Goal: Transaction & Acquisition: Purchase product/service

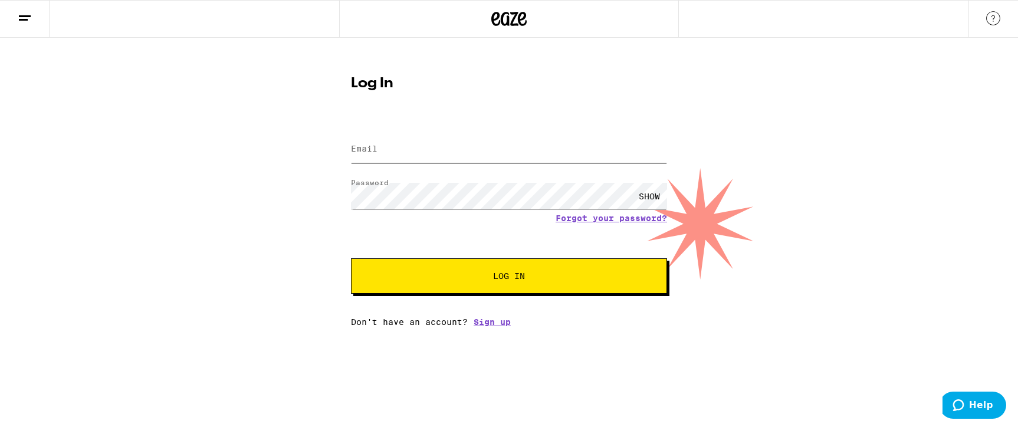
click at [389, 150] on input "Email" at bounding box center [509, 149] width 316 height 27
click at [405, 163] on div at bounding box center [509, 149] width 316 height 35
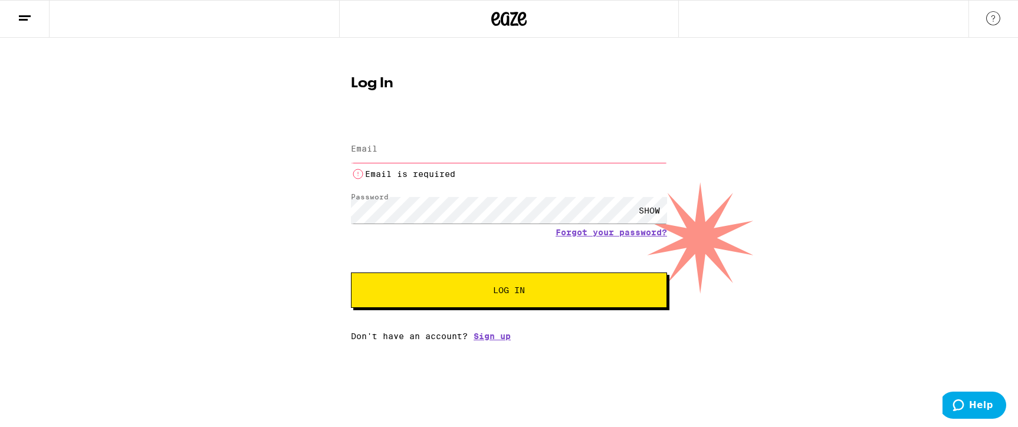
click at [403, 156] on input "Email" at bounding box center [509, 149] width 316 height 27
type input "[EMAIL_ADDRESS][DOMAIN_NAME]"
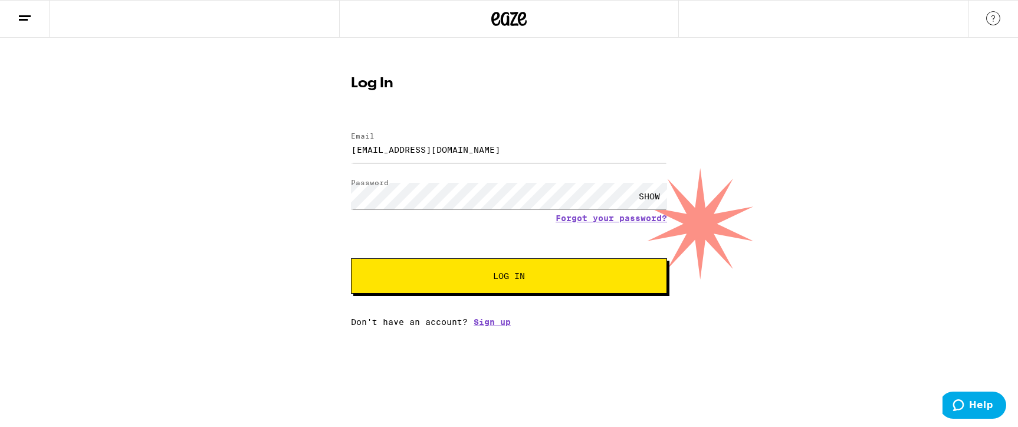
click at [505, 275] on span "Log In" at bounding box center [509, 276] width 32 height 8
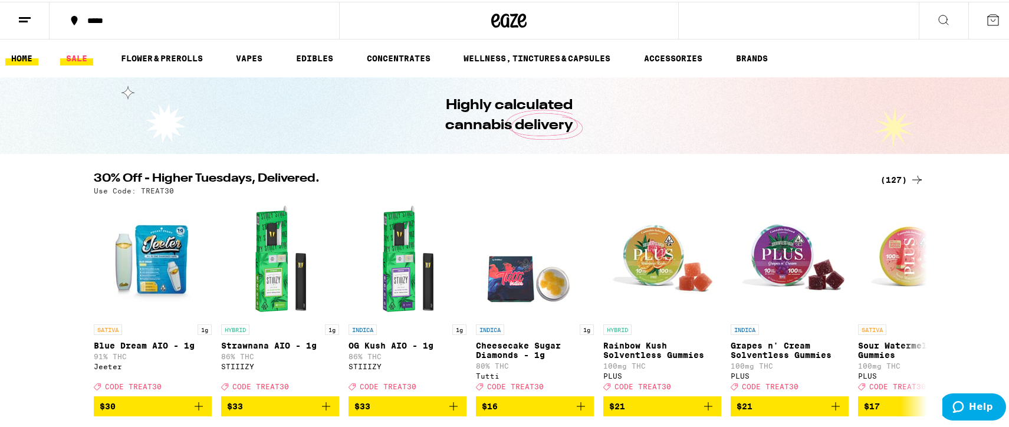
click at [68, 58] on link "SALE" at bounding box center [76, 57] width 33 height 14
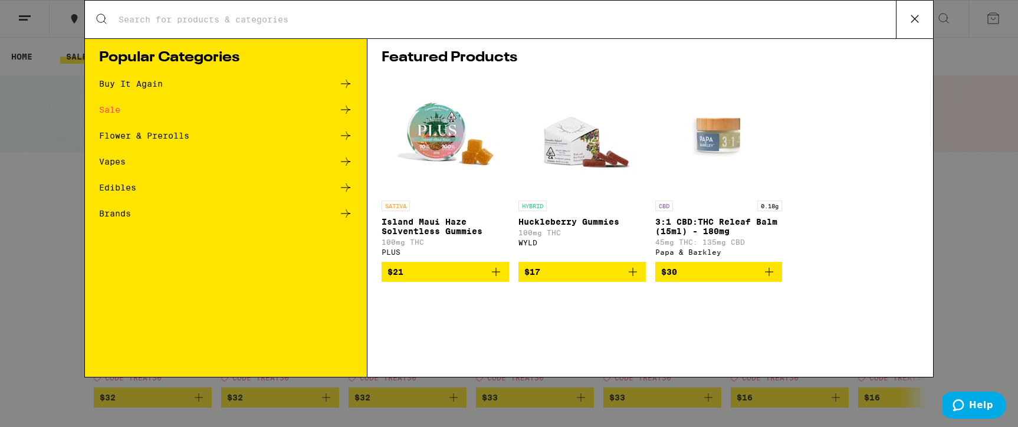
click at [433, 23] on input "Search for Products" at bounding box center [507, 19] width 778 height 11
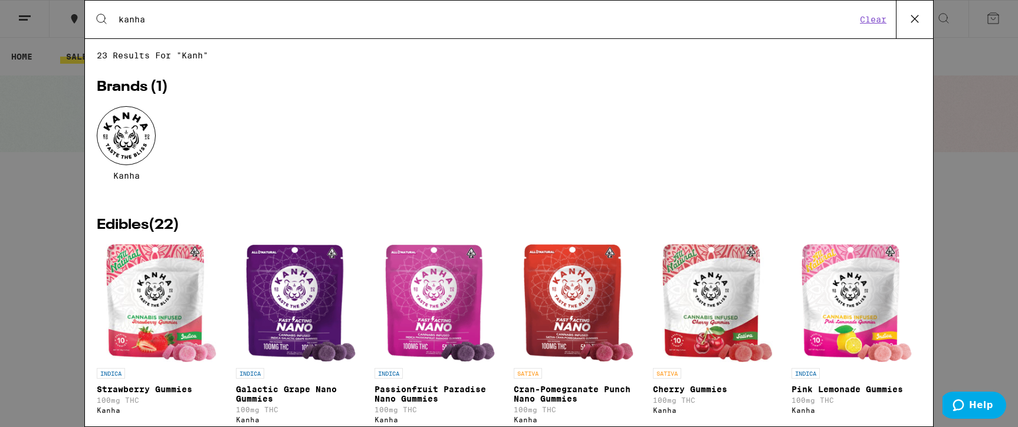
type input "kanha"
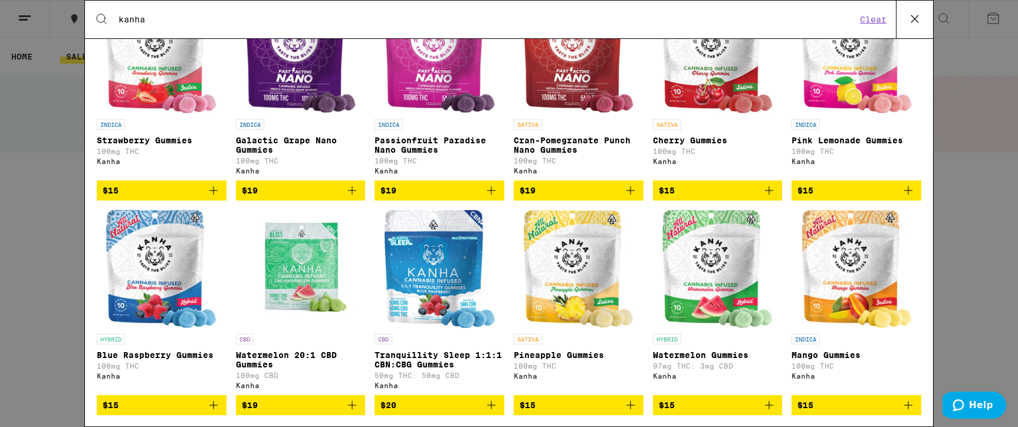
scroll to position [321, 0]
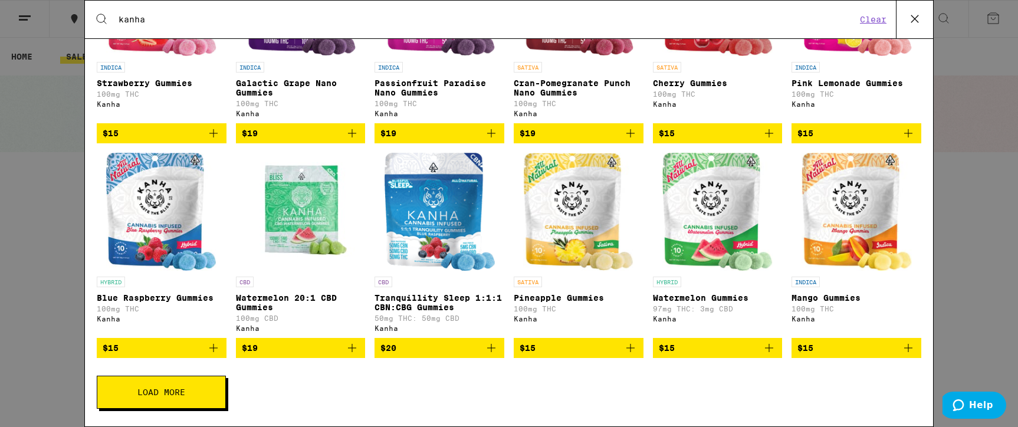
click at [151, 394] on span "Load More" at bounding box center [161, 392] width 48 height 8
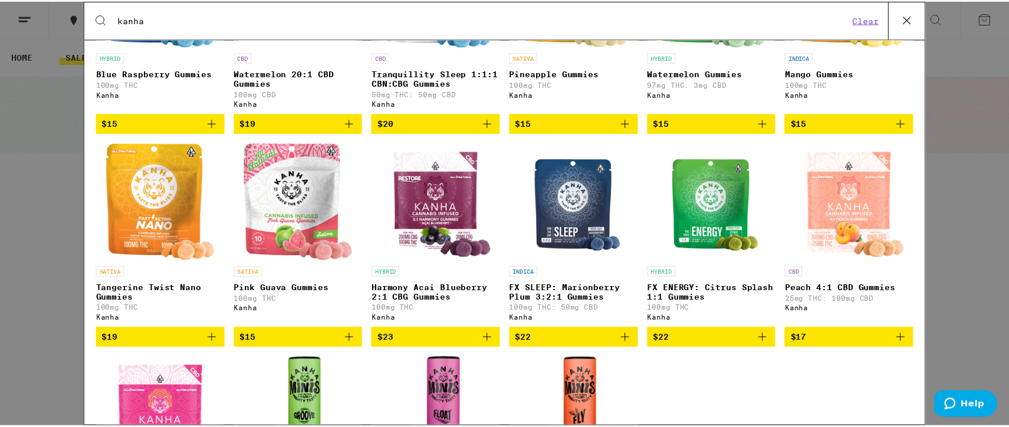
scroll to position [367, 0]
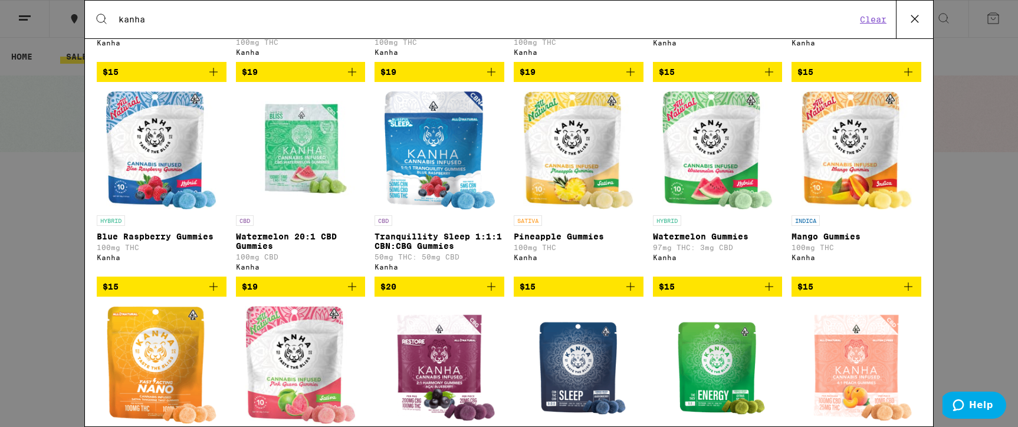
click at [61, 115] on div "Search for Products kanha Clear 23 results for "kanha" Brands ( 1 ) Kanha Edibl…" at bounding box center [509, 213] width 1018 height 427
